Goal: Task Accomplishment & Management: Manage account settings

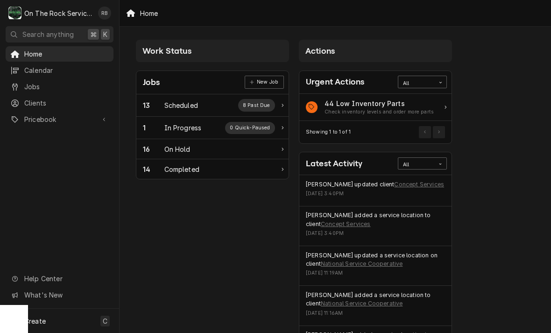
click at [180, 107] on div "Scheduled" at bounding box center [181, 105] width 34 height 10
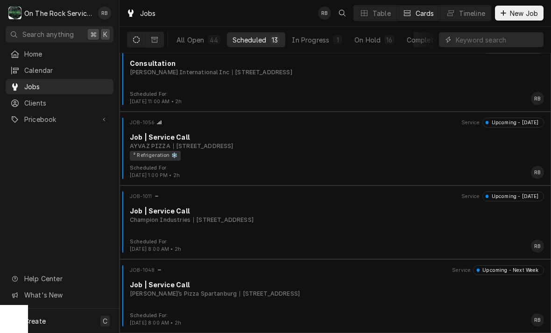
scroll to position [679, 0]
click at [318, 35] on div "In Progress" at bounding box center [310, 40] width 37 height 10
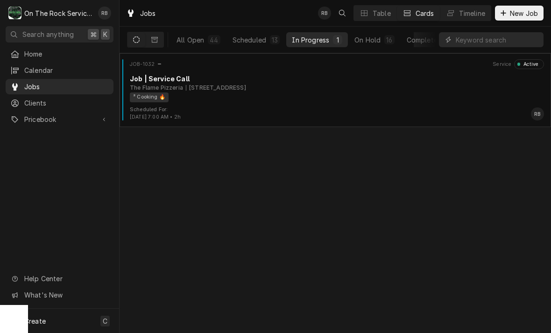
click at [237, 80] on div "Job | Service Call" at bounding box center [337, 79] width 414 height 10
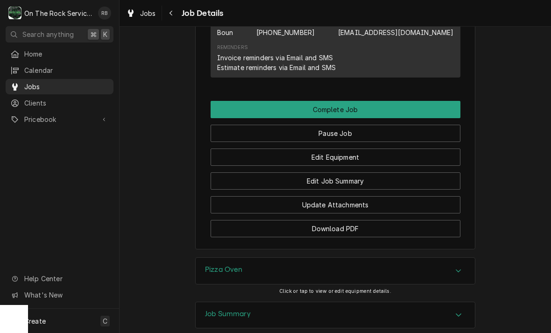
scroll to position [879, 0]
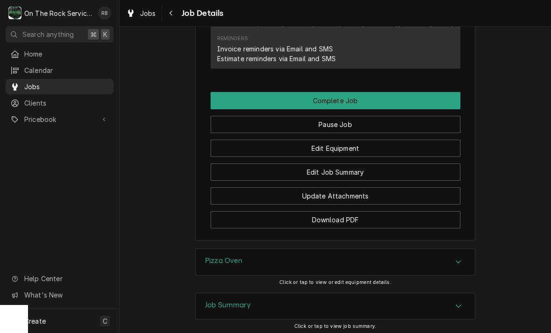
click at [374, 146] on button "Edit Equipment" at bounding box center [336, 148] width 250 height 17
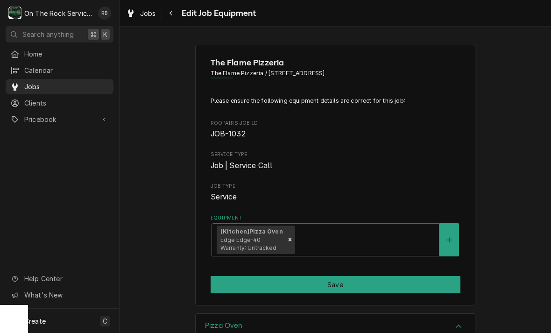
click at [174, 13] on div "Navigate back" at bounding box center [171, 12] width 9 height 9
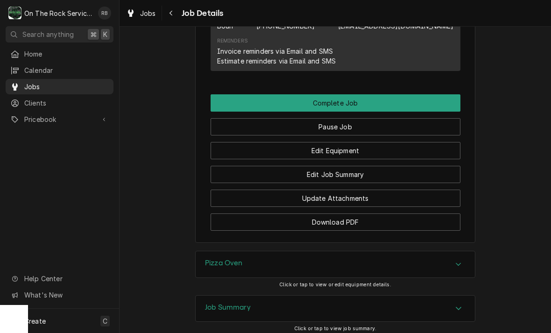
scroll to position [902, 0]
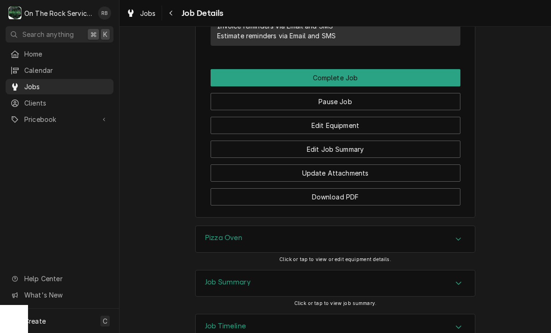
click at [392, 145] on button "Edit Job Summary" at bounding box center [336, 149] width 250 height 17
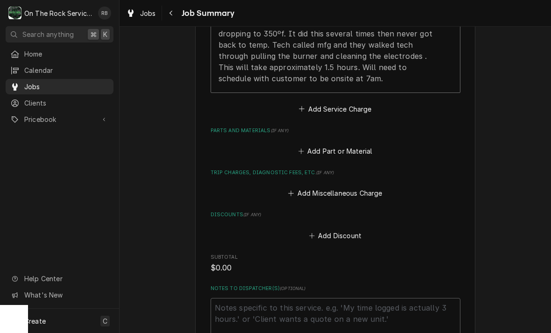
scroll to position [382, 0]
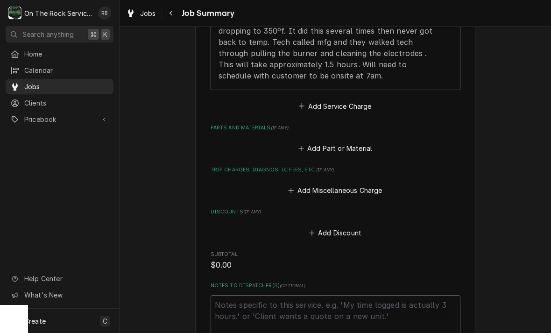
click at [303, 145] on icon "Parts and Materials" at bounding box center [301, 148] width 6 height 7
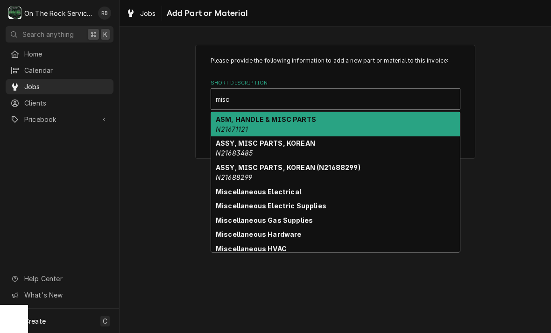
click at [276, 184] on div "Miscellaneous Electrical" at bounding box center [335, 191] width 249 height 14
type input "misc"
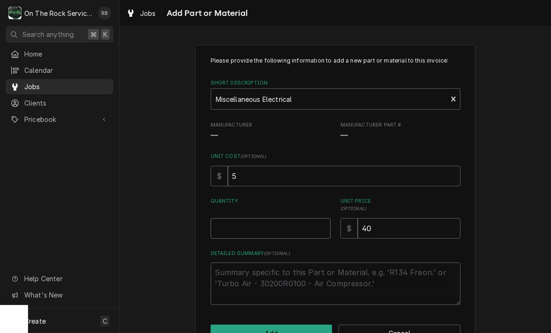
click at [226, 234] on input "Quantity" at bounding box center [271, 228] width 120 height 21
type textarea "x"
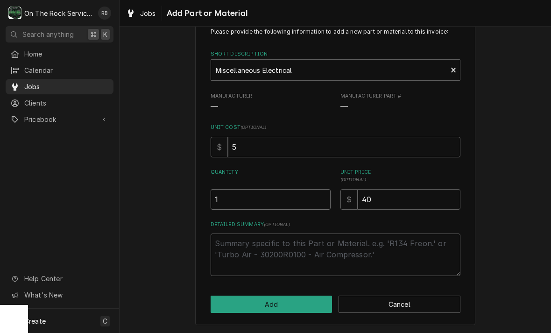
scroll to position [28, 0]
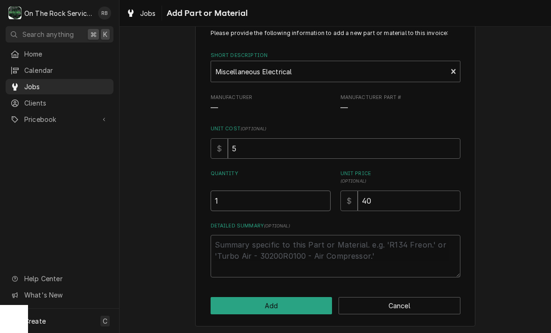
type input "1"
click at [391, 195] on input "40" at bounding box center [409, 200] width 103 height 21
type textarea "x"
type input "4"
type textarea "x"
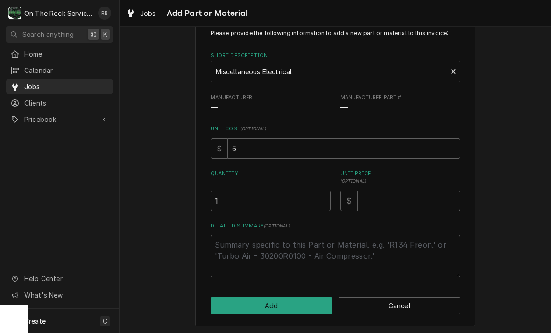
type textarea "x"
type input "3"
type textarea "x"
type input "30"
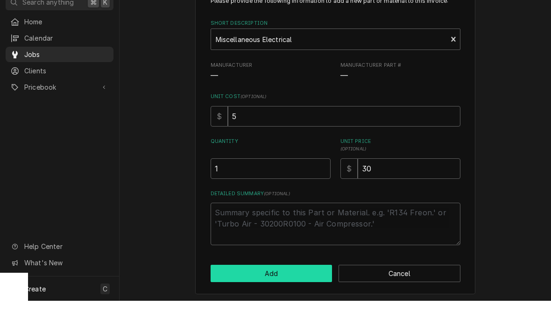
click at [276, 297] on button "Add" at bounding box center [272, 305] width 122 height 17
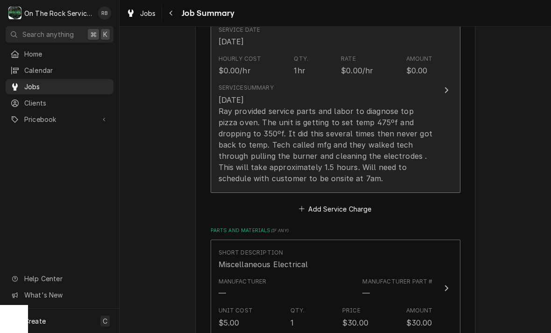
click at [448, 86] on icon "Update Line Item" at bounding box center [446, 89] width 5 height 7
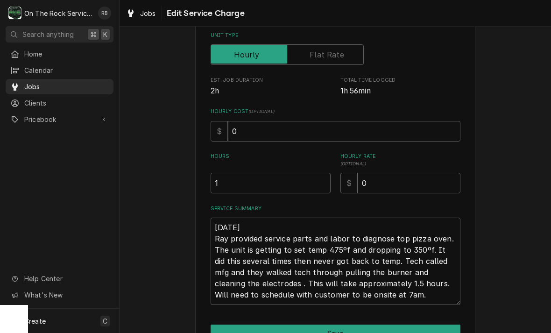
scroll to position [137, 0]
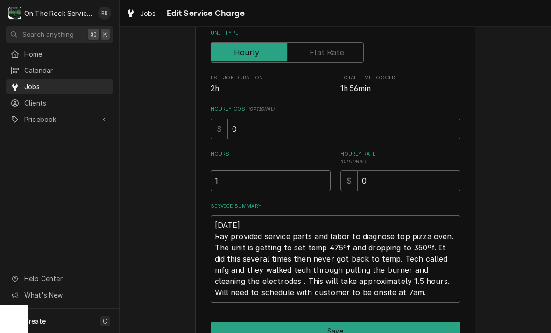
click at [229, 184] on input "1" at bounding box center [271, 180] width 120 height 21
type textarea "x"
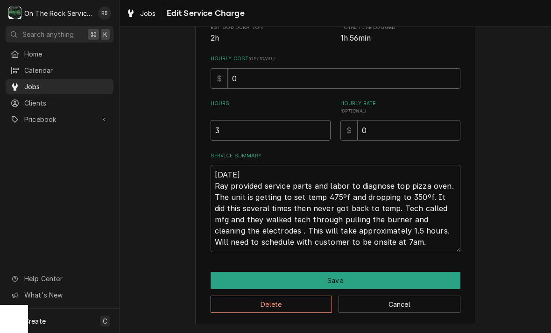
scroll to position [187, 0]
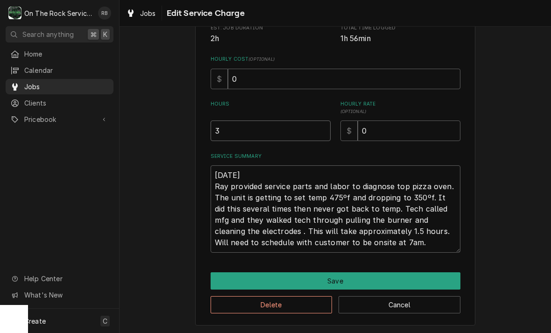
type input "3"
click at [391, 240] on textarea "8-29-2025 Ray provided service parts and labor to diagnose top pizza oven. The …" at bounding box center [336, 208] width 250 height 87
type textarea "x"
type textarea "8-29-2025 Ray provided service parts and labor to diagnose top pizza oven. The …"
type textarea "x"
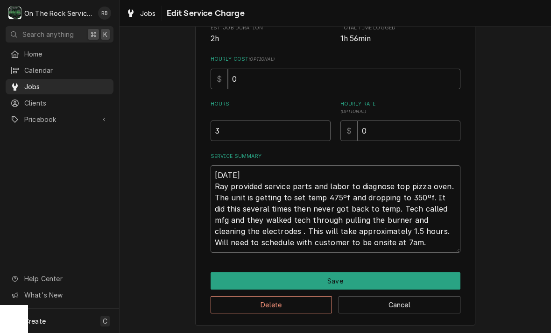
type textarea "8-29-2025 Ray provided service parts and labor to diagnose top pizza oven. The …"
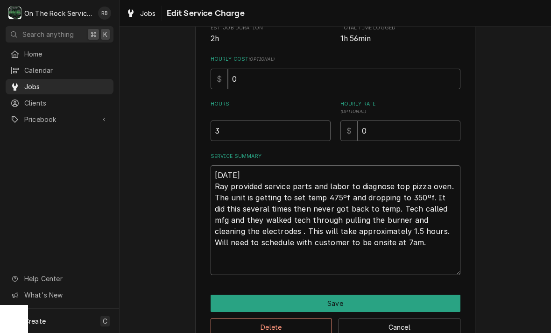
type textarea "x"
type textarea "8-29-2025 Ray provided service parts and labor to diagnose top pizza oven. The …"
type textarea "x"
type textarea "8-29-2025 Ray provided service parts and labor to diagnose top pizza oven. The …"
type textarea "x"
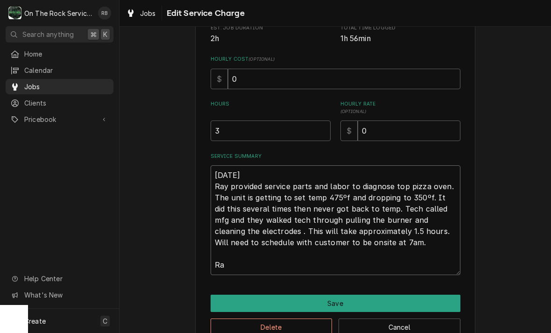
type textarea "8-29-2025 Ray provided service parts and labor to diagnose top pizza oven. The …"
type textarea "x"
type textarea "8-29-2025 Ray provided service parts and labor to diagnose top pizza oven. The …"
type textarea "x"
type textarea "8-29-2025 Ray provided service parts and labor to diagnose top pizza oven. The …"
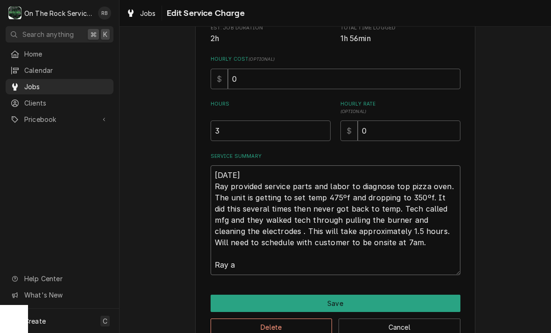
type textarea "x"
type textarea "8-29-2025 Ray provided service parts and labor to diagnose top pizza oven. The …"
type textarea "x"
type textarea "8-29-2025 Ray provided service parts and labor to diagnose top pizza oven. The …"
type textarea "x"
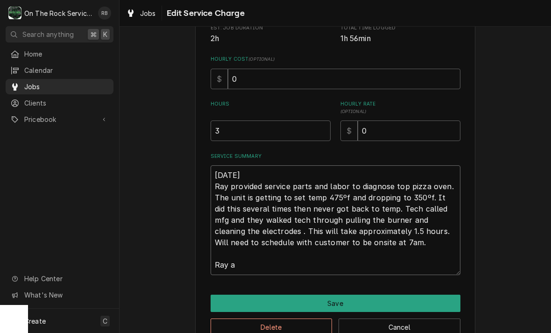
type textarea "8-29-2025 Ray provided service parts and labor to diagnose top pizza oven. The …"
type textarea "x"
type textarea "8-29-2025 Ray provided service parts and labor to diagnose top pizza oven. The …"
type textarea "x"
type textarea "8-29-2025 Ray provided service parts and labor to diagnose top pizza oven. The …"
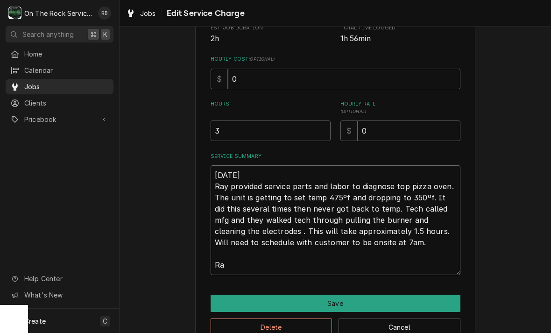
type textarea "x"
type textarea "8-29-2025 Ray provided service parts and labor to diagnose top pizza oven. The …"
type textarea "x"
type textarea "8-29-2025 Ray provided service parts and labor to diagnose top pizza oven. The …"
type textarea "x"
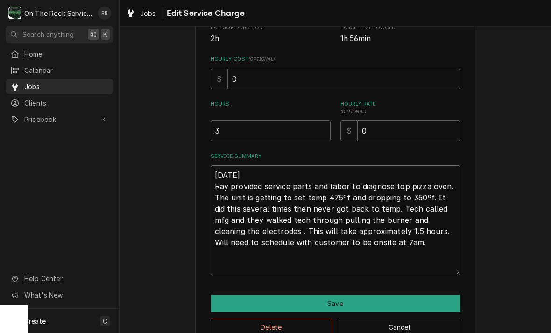
type textarea "8-29-2025 Ray provided service parts and labor to diagnose top pizza oven. The …"
type textarea "x"
type textarea "8-29-2025 Ray provided service parts and labor to diagnose top pizza oven. The …"
type textarea "x"
type textarea "8-29-2025 Ray provided service parts and labor to diagnose top pizza oven. The …"
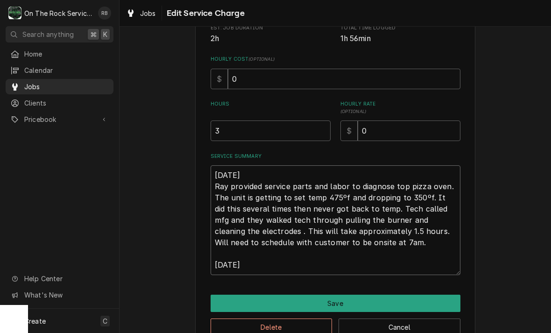
type textarea "x"
type textarea "8-29-2025 Ray provided service parts and labor to diagnose top pizza oven. The …"
type textarea "x"
type textarea "8-29-2025 Ray provided service parts and labor to diagnose top pizza oven. The …"
type textarea "x"
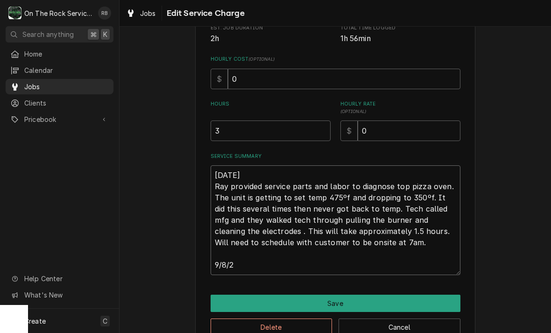
type textarea "8-29-2025 Ray provided service parts and labor to diagnose top pizza oven. The …"
type textarea "x"
type textarea "8-29-2025 Ray provided service parts and labor to diagnose top pizza oven. The …"
type textarea "x"
type textarea "8-29-2025 Ray provided service parts and labor to diagnose top pizza oven. The …"
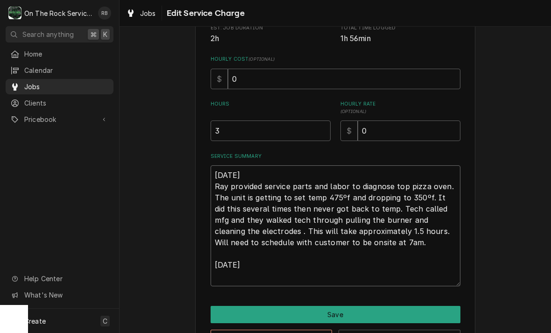
type textarea "x"
type textarea "8-29-2025 Ray provided service parts and labor to diagnose top pizza oven. The …"
type textarea "x"
type textarea "8-29-2025 Ray provided service parts and labor to diagnose top pizza oven. The …"
type textarea "x"
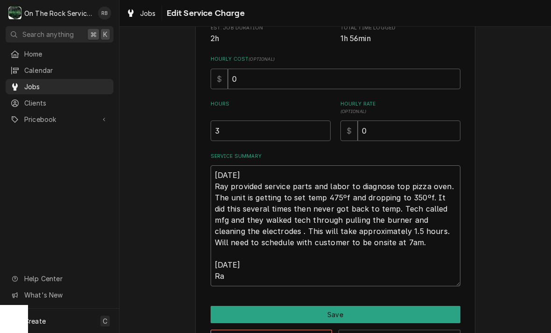
type textarea "8-29-2025 Ray provided service parts and labor to diagnose top pizza oven. The …"
type textarea "x"
type textarea "8-29-2025 Ray provided service parts and labor to diagnose top pizza oven. The …"
type textarea "x"
type textarea "8-29-2025 Ray provided service parts and labor to diagnose top pizza oven. The …"
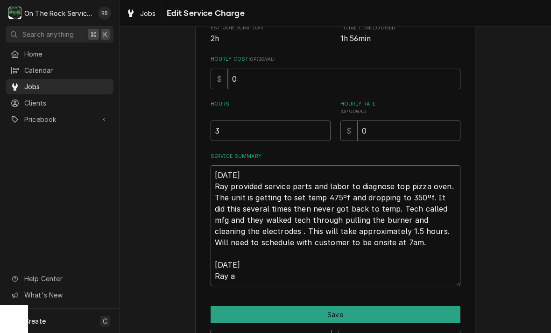
type textarea "x"
type textarea "8-29-2025 Ray provided service parts and labor to diagnose top pizza oven. The …"
type textarea "x"
type textarea "8-29-2025 Ray provided service parts and labor to diagnose top pizza oven. The …"
type textarea "x"
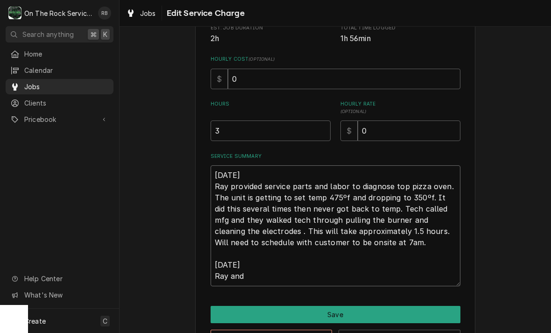
type textarea "8-29-2025 Ray provided service parts and labor to diagnose top pizza oven. The …"
type textarea "x"
type textarea "8-29-2025 Ray provided service parts and labor to diagnose top pizza oven. The …"
type textarea "x"
type textarea "8-29-2025 Ray provided service parts and labor to diagnose top pizza oven. The …"
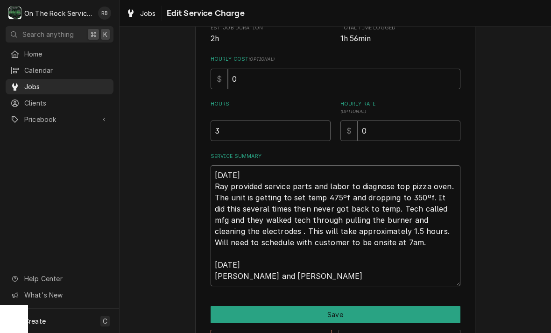
type textarea "x"
type textarea "8-29-2025 Ray provided service parts and labor to diagnose top pizza oven. The …"
type textarea "x"
type textarea "8-29-2025 Ray provided service parts and labor to diagnose top pizza oven. The …"
type textarea "x"
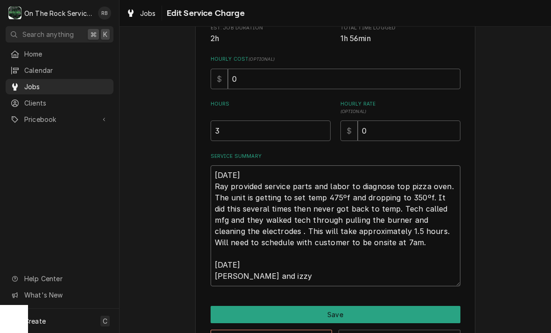
type textarea "8-29-2025 Ray provided service parts and labor to diagnose top pizza oven. The …"
type textarea "x"
type textarea "8-29-2025 Ray provided service parts and labor to diagnose top pizza oven. The …"
type textarea "x"
type textarea "8-29-2025 Ray provided service parts and labor to diagnose top pizza oven. The …"
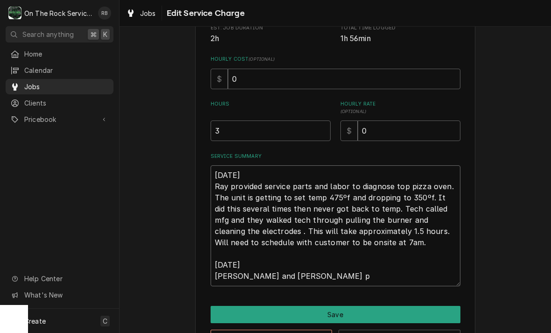
type textarea "x"
type textarea "8-29-2025 Ray provided service parts and labor to diagnose top pizza oven. The …"
type textarea "x"
type textarea "8-29-2025 Ray provided service parts and labor to diagnose top pizza oven. The …"
type textarea "x"
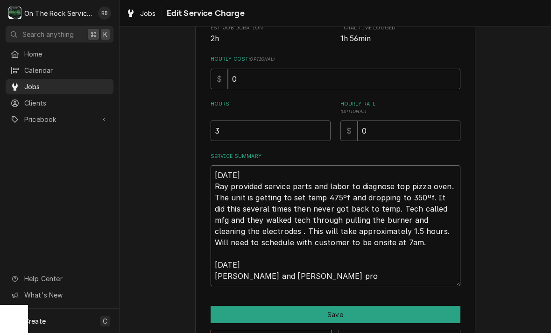
type textarea "8-29-2025 Ray provided service parts and labor to diagnose top pizza oven. The …"
type textarea "x"
type textarea "8-29-2025 Ray provided service parts and labor to diagnose top pizza oven. The …"
type textarea "x"
type textarea "8-29-2025 Ray provided service parts and labor to diagnose top pizza oven. The …"
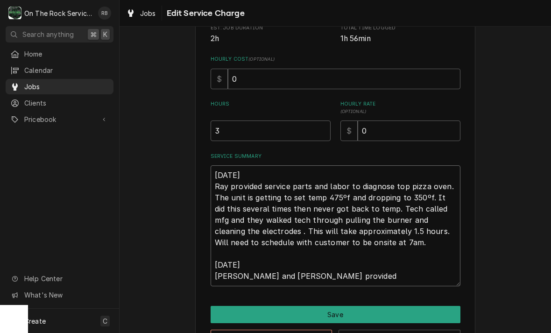
type textarea "x"
type textarea "8-29-2025 Ray provided service parts and labor to diagnose top pizza oven. The …"
type textarea "x"
type textarea "8-29-2025 Ray provided service parts and labor to diagnose top pizza oven. The …"
type textarea "x"
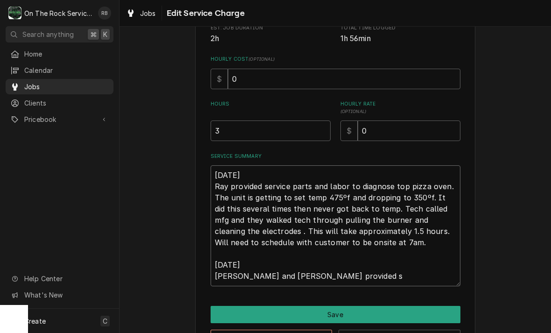
type textarea "8-29-2025 Ray provided service parts and labor to diagnose top pizza oven. The …"
type textarea "x"
type textarea "8-29-2025 Ray provided service parts and labor to diagnose top pizza oven. The …"
type textarea "x"
type textarea "8-29-2025 Ray provided service parts and labor to diagnose top pizza oven. The …"
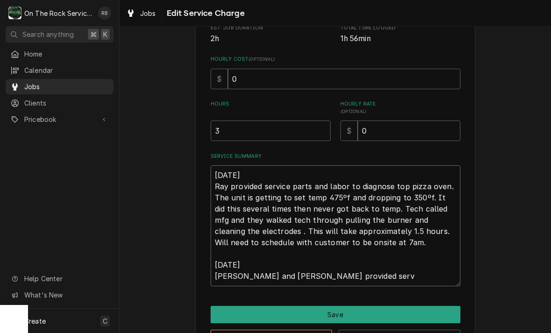
type textarea "x"
type textarea "8-29-2025 Ray provided service parts and labor to diagnose top pizza oven. The …"
type textarea "x"
type textarea "8-29-2025 Ray provided service parts and labor to diagnose top pizza oven. The …"
type textarea "x"
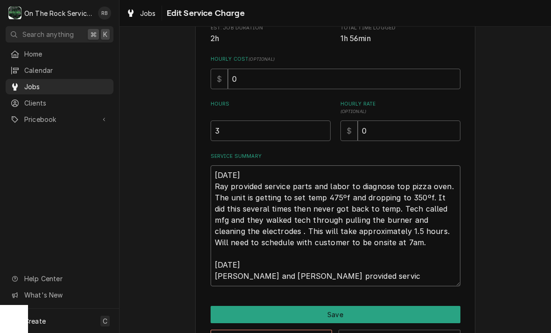
type textarea "8-29-2025 Ray provided service parts and labor to diagnose top pizza oven. The …"
type textarea "x"
type textarea "8-29-2025 Ray provided service parts and labor to diagnose top pizza oven. The …"
type textarea "x"
type textarea "8-29-2025 Ray provided service parts and labor to diagnose top pizza oven. The …"
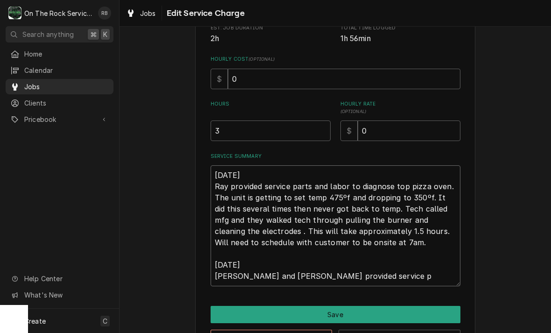
type textarea "x"
type textarea "8-29-2025 Ray provided service parts and labor to diagnose top pizza oven. The …"
type textarea "x"
type textarea "8-29-2025 Ray provided service parts and labor to diagnose top pizza oven. The …"
type textarea "x"
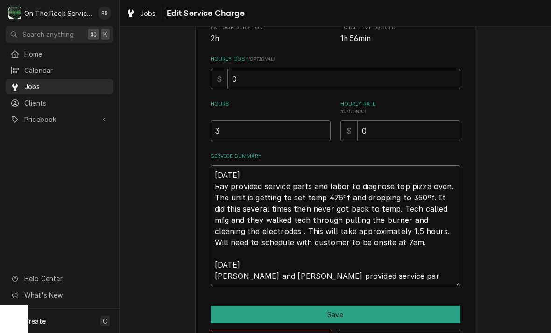
type textarea "8-29-2025 Ray provided service parts and labor to diagnose top pizza oven. The …"
type textarea "x"
type textarea "8-29-2025 Ray provided service parts and labor to diagnose top pizza oven. The …"
type textarea "x"
type textarea "8-29-2025 Ray provided service parts and labor to diagnose top pizza oven. The …"
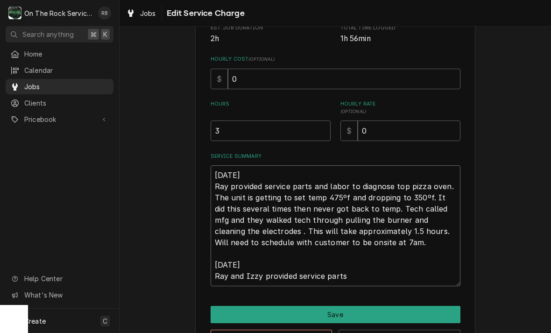
type textarea "x"
type textarea "8-29-2025 Ray provided service parts and labor to diagnose top pizza oven. The …"
type textarea "x"
type textarea "8-29-2025 Ray provided service parts and labor to diagnose top pizza oven. The …"
type textarea "x"
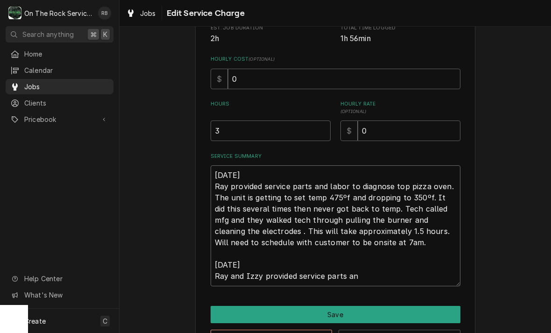
type textarea "8-29-2025 Ray provided service parts and labor to diagnose top pizza oven. The …"
type textarea "x"
type textarea "8-29-2025 Ray provided service parts and labor to diagnose top pizza oven. The …"
type textarea "x"
type textarea "8-29-2025 Ray provided service parts and labor to diagnose top pizza oven. The …"
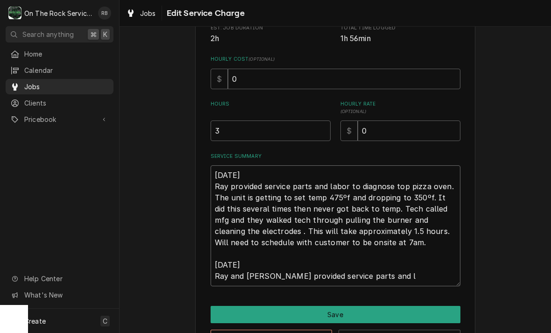
type textarea "x"
type textarea "8-29-2025 Ray provided service parts and labor to diagnose top pizza oven. The …"
type textarea "x"
type textarea "8-29-2025 Ray provided service parts and labor to diagnose top pizza oven. The …"
type textarea "x"
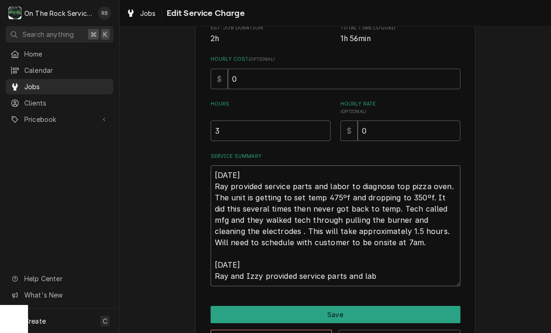
type textarea "8-29-2025 Ray provided service parts and labor to diagnose top pizza oven. The …"
type textarea "x"
type textarea "8-29-2025 Ray provided service parts and labor to diagnose top pizza oven. The …"
type textarea "x"
type textarea "8-29-2025 Ray provided service parts and labor to diagnose top pizza oven. The …"
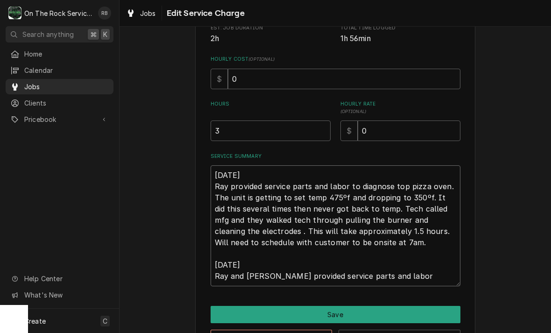
type textarea "x"
type textarea "8-29-2025 Ray provided service parts and labor to diagnose top pizza oven. The …"
type textarea "x"
type textarea "8-29-2025 Ray provided service parts and labor to diagnose top pizza oven. The …"
type textarea "x"
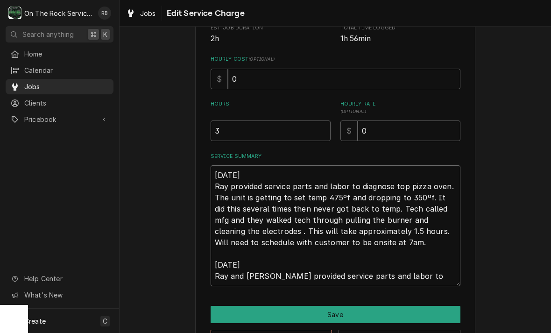
type textarea "8-29-2025 Ray provided service parts and labor to diagnose top pizza oven. The …"
type textarea "x"
type textarea "8-29-2025 Ray provided service parts and labor to diagnose top pizza oven. The …"
type textarea "x"
type textarea "8-29-2025 Ray provided service parts and labor to diagnose top pizza oven. The …"
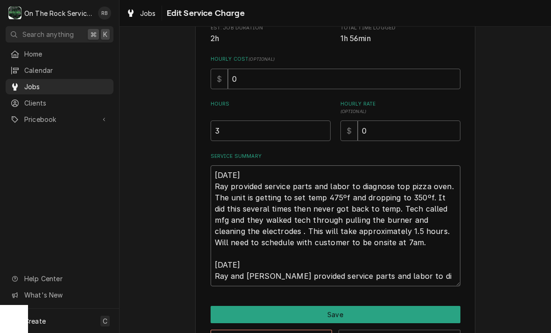
type textarea "x"
type textarea "8-29-2025 Ray provided service parts and labor to diagnose top pizza oven. The …"
type textarea "x"
type textarea "8-29-2025 Ray provided service parts and labor to diagnose top pizza oven. The …"
type textarea "x"
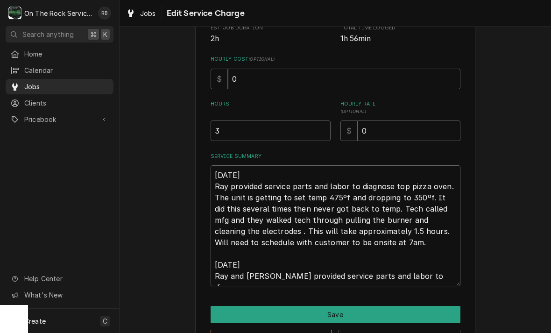
type textarea "8-29-2025 Ray provided service parts and labor to diagnose top pizza oven. The …"
type textarea "x"
type textarea "8-29-2025 Ray provided service parts and labor to diagnose top pizza oven. The …"
type textarea "x"
type textarea "8-29-2025 Ray provided service parts and labor to diagnose top pizza oven. The …"
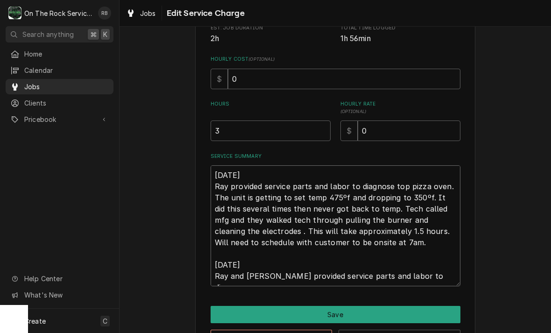
type textarea "x"
type textarea "8-29-2025 Ray provided service parts and labor to diagnose top pizza oven. The …"
type textarea "x"
type textarea "8-29-2025 Ray provided service parts and labor to diagnose top pizza oven. The …"
type textarea "x"
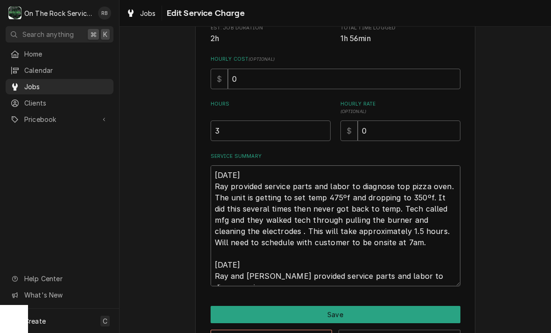
type textarea "8-29-2025 Ray provided service parts and labor to diagnose top pizza oven. The …"
type textarea "x"
type textarea "8-29-2025 Ray provided service parts and labor to diagnose top pizza oven. The …"
type textarea "x"
type textarea "8-29-2025 Ray provided service parts and labor to diagnose top pizza oven. The …"
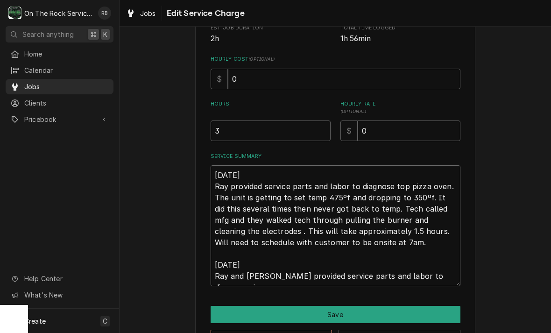
type textarea "x"
type textarea "8-29-2025 Ray provided service parts and labor to diagnose top pizza oven. The …"
type textarea "x"
type textarea "8-29-2025 Ray provided service parts and labor to diagnose top pizza oven. The …"
type textarea "x"
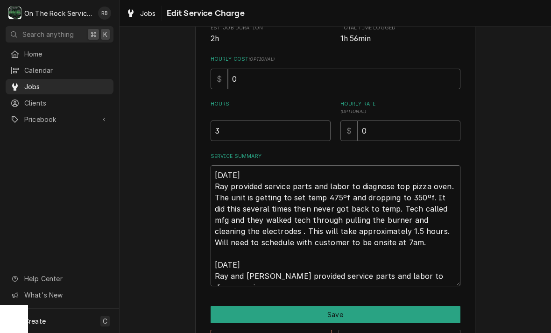
type textarea "8-29-2025 Ray provided service parts and labor to diagnose top pizza oven. The …"
type textarea "x"
type textarea "8-29-2025 Ray provided service parts and labor to diagnose top pizza oven. The …"
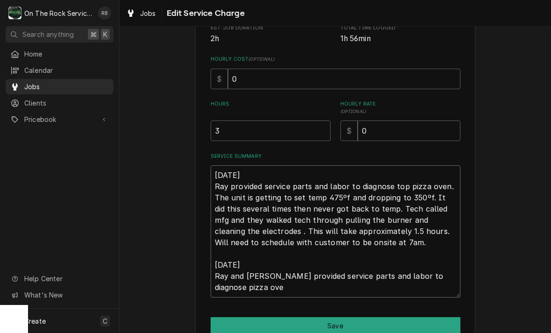
type textarea "x"
type textarea "8-29-2025 Ray provided service parts and labor to diagnose top pizza oven. The …"
type textarea "x"
type textarea "8-29-2025 Ray provided service parts and labor to diagnose top pizza oven. The …"
type textarea "x"
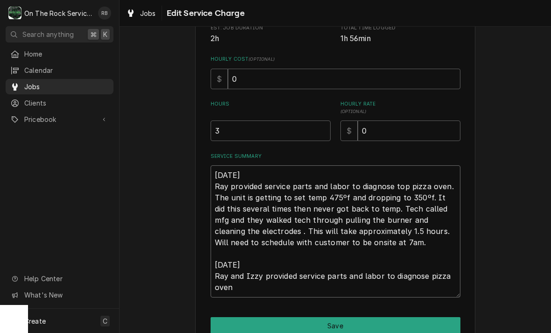
type textarea "8-29-2025 Ray provided service parts and labor to diagnose top pizza oven. The …"
type textarea "x"
type textarea "8-29-2025 Ray provided service parts and labor to diagnose top pizza oven. The …"
type textarea "x"
type textarea "8-29-2025 Ray provided service parts and labor to diagnose top pizza oven. The …"
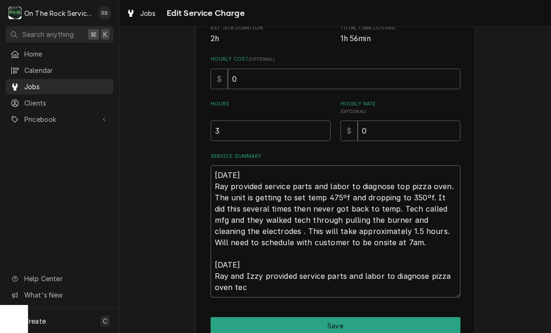
type textarea "x"
type textarea "8-29-2025 Ray provided service parts and labor to diagnose top pizza oven. The …"
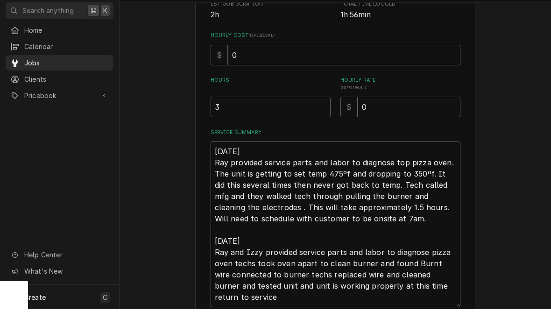
click at [228, 264] on textarea "8-29-2025 Ray provided service parts and labor to diagnose top pizza oven. The …" at bounding box center [336, 248] width 250 height 166
click at [411, 258] on textarea "8-29-2025 Ray provided service parts and labor to diagnose top pizza oven. The …" at bounding box center [336, 248] width 250 height 166
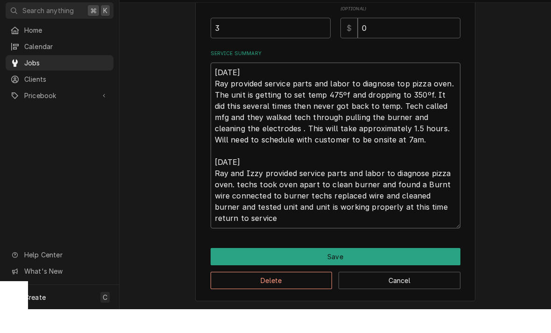
scroll to position [265, 0]
click at [268, 216] on textarea "8-29-2025 Ray provided service parts and labor to diagnose top pizza oven. The …" at bounding box center [336, 170] width 250 height 166
click at [423, 171] on textarea "8-29-2025 Ray provided service parts and labor to diagnose top pizza oven. The …" at bounding box center [336, 170] width 250 height 166
click at [373, 179] on textarea "8-29-2025 Ray provided service parts and labor to diagnose top pizza oven. The …" at bounding box center [336, 170] width 250 height 166
click at [370, 179] on textarea "8-29-2025 Ray provided service parts and labor to diagnose top pizza oven. The …" at bounding box center [336, 170] width 250 height 166
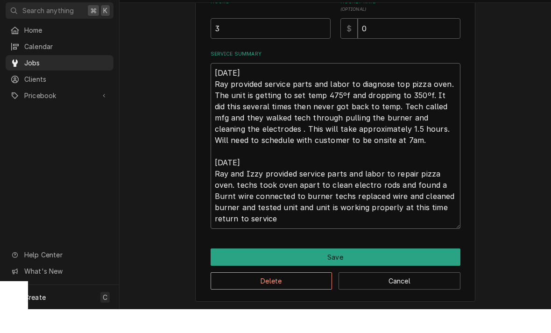
click at [232, 197] on textarea "8-29-2025 Ray provided service parts and labor to diagnose top pizza oven. The …" at bounding box center [336, 170] width 250 height 166
click at [238, 206] on textarea "8-29-2025 Ray provided service parts and labor to diagnose top pizza oven. The …" at bounding box center [336, 170] width 250 height 166
click at [236, 209] on textarea "8-29-2025 Ray provided service parts and labor to diagnose top pizza oven. The …" at bounding box center [336, 170] width 250 height 166
click at [307, 219] on textarea "8-29-2025 Ray provided service parts and labor to diagnose top pizza oven. The …" at bounding box center [336, 170] width 250 height 166
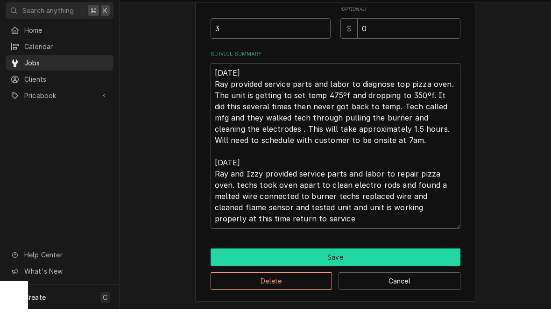
click at [420, 272] on button "Save" at bounding box center [336, 280] width 250 height 17
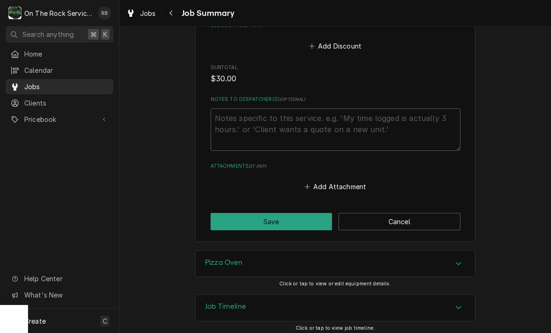
scroll to position [748, 0]
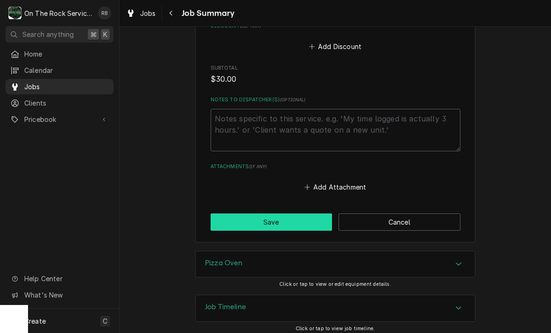
click at [301, 213] on button "Save" at bounding box center [272, 221] width 122 height 17
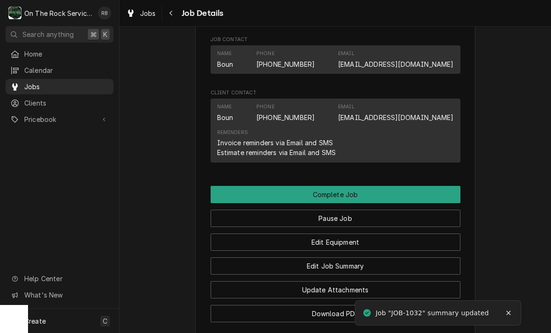
scroll to position [790, 0]
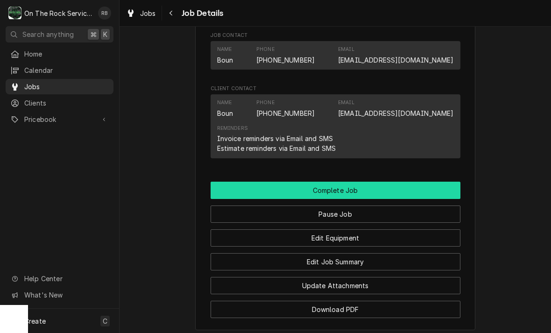
click at [430, 182] on button "Complete Job" at bounding box center [336, 190] width 250 height 17
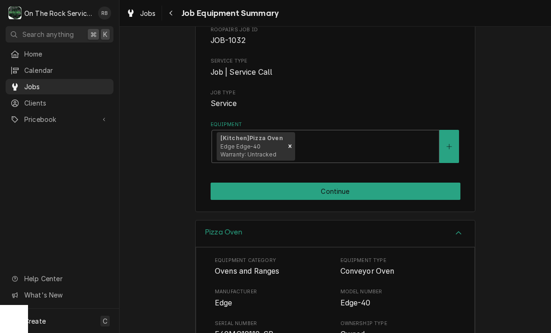
scroll to position [92, 0]
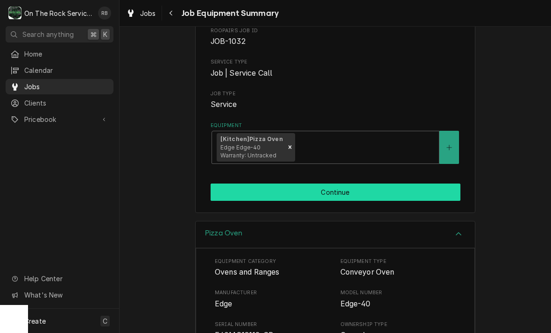
click at [423, 187] on button "Continue" at bounding box center [336, 191] width 250 height 17
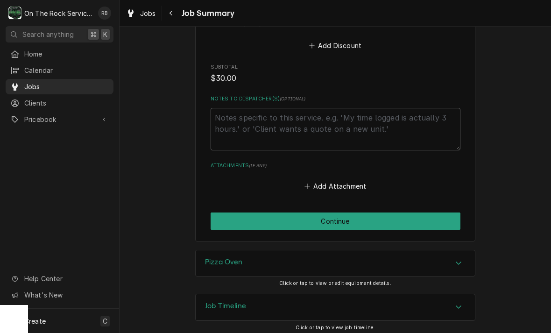
scroll to position [748, 0]
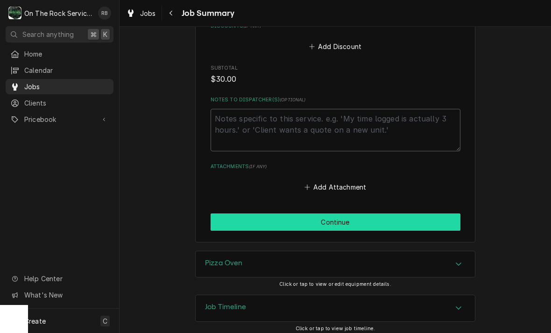
click at [425, 216] on button "Continue" at bounding box center [336, 221] width 250 height 17
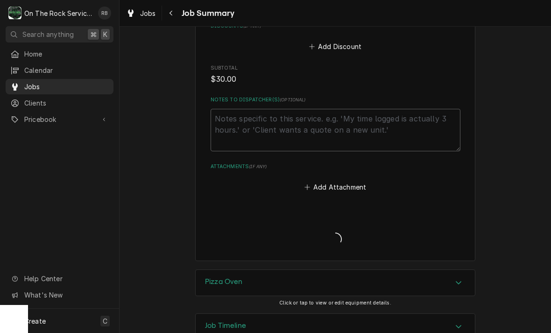
type textarea "x"
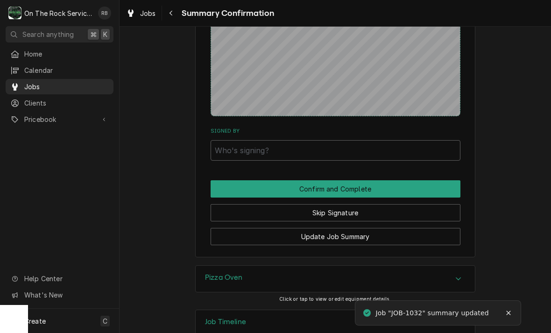
scroll to position [709, 0]
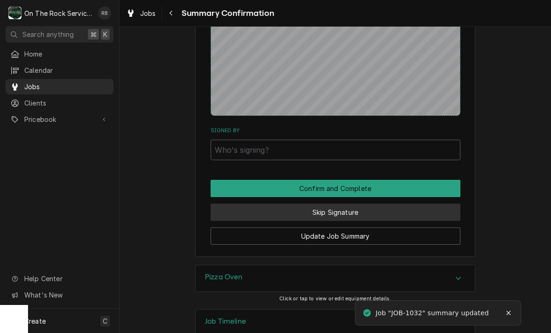
click at [425, 204] on button "Skip Signature" at bounding box center [336, 212] width 250 height 17
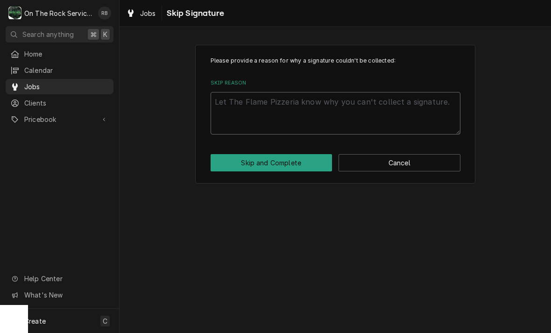
click at [332, 106] on textarea "Skip Reason" at bounding box center [336, 113] width 250 height 42
type textarea "x"
type textarea "N"
type textarea "x"
type textarea "No"
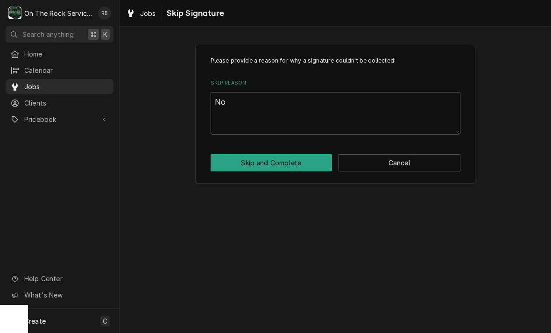
type textarea "x"
type textarea "Not"
type textarea "x"
type textarea "Not"
type textarea "x"
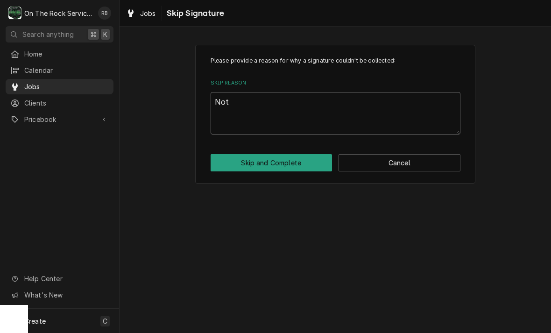
type textarea "Not n"
type textarea "x"
type textarea "Not ne"
type textarea "x"
type textarea "Not nee"
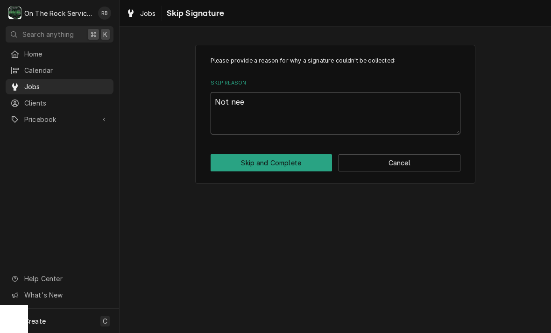
type textarea "x"
type textarea "Not need"
type textarea "x"
type textarea "Not neede"
type textarea "x"
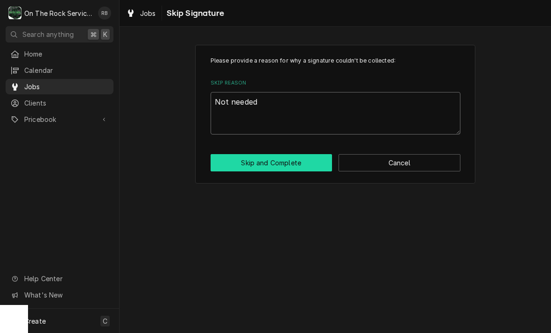
type textarea "Not needed"
click at [300, 157] on button "Skip and Complete" at bounding box center [272, 162] width 122 height 17
type textarea "x"
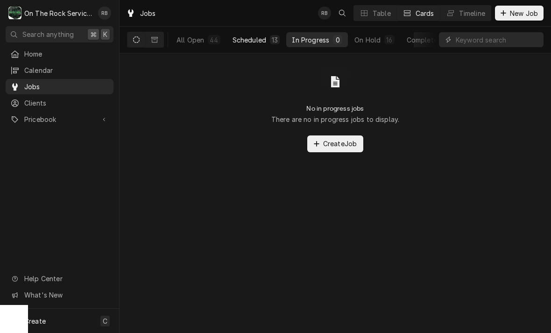
click at [249, 37] on div "Scheduled" at bounding box center [250, 40] width 34 height 10
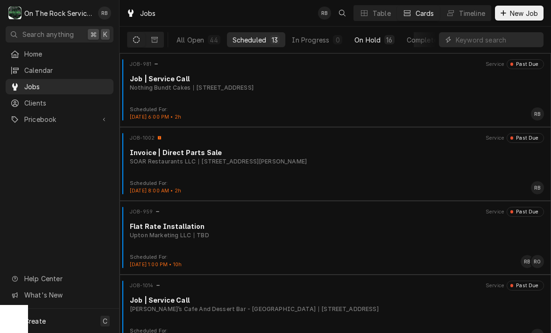
click at [369, 37] on div "On Hold" at bounding box center [367, 40] width 26 height 10
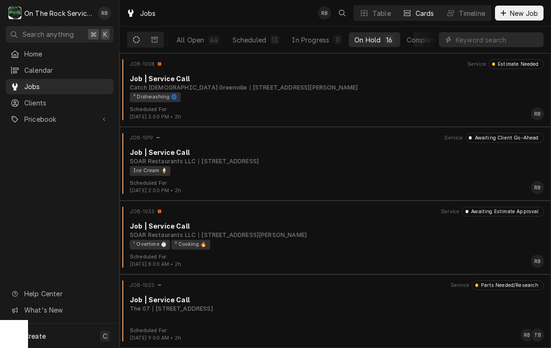
scroll to position [885, 0]
click at [355, 155] on div "Job | Service Call" at bounding box center [337, 153] width 414 height 10
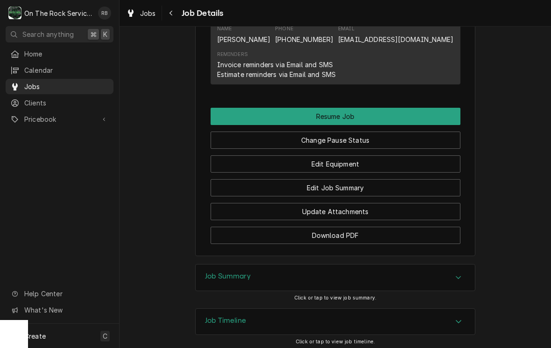
scroll to position [980, 0]
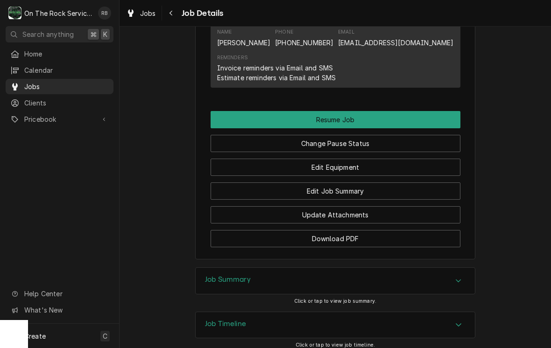
click at [372, 116] on button "Resume Job" at bounding box center [336, 119] width 250 height 17
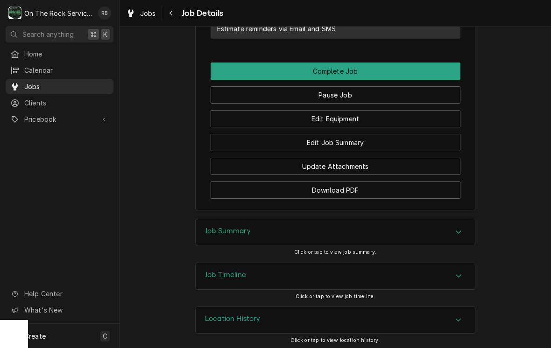
scroll to position [954, 0]
